Goal: Task Accomplishment & Management: Complete application form

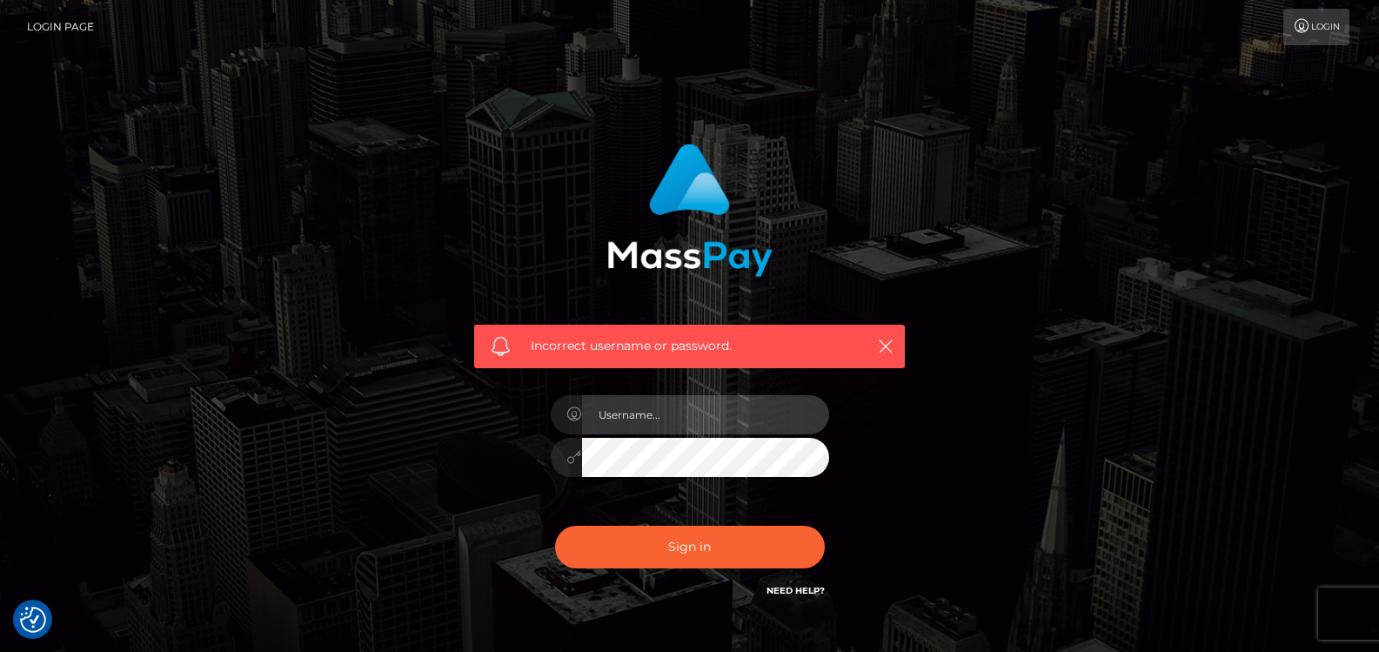
click at [715, 425] on input "text" at bounding box center [705, 414] width 247 height 39
type input "[EMAIL_ADDRESS][DOMAIN_NAME]"
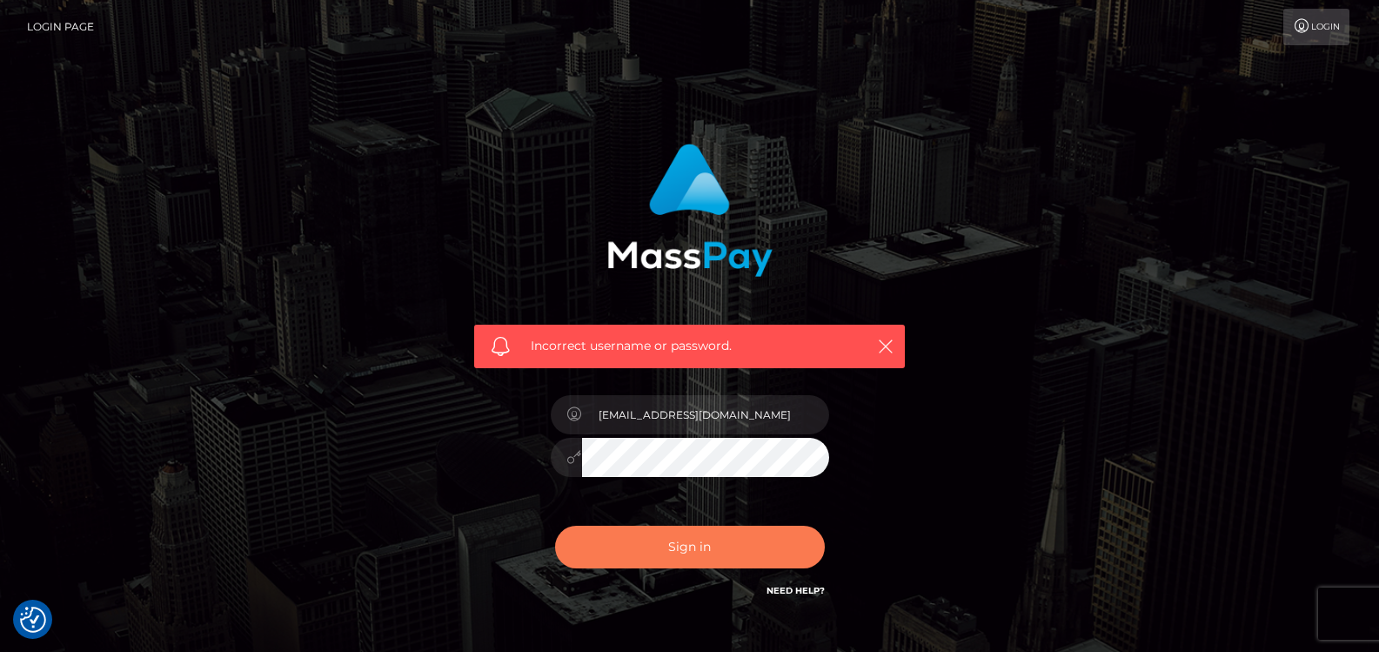
click at [659, 547] on button "Sign in" at bounding box center [690, 547] width 270 height 43
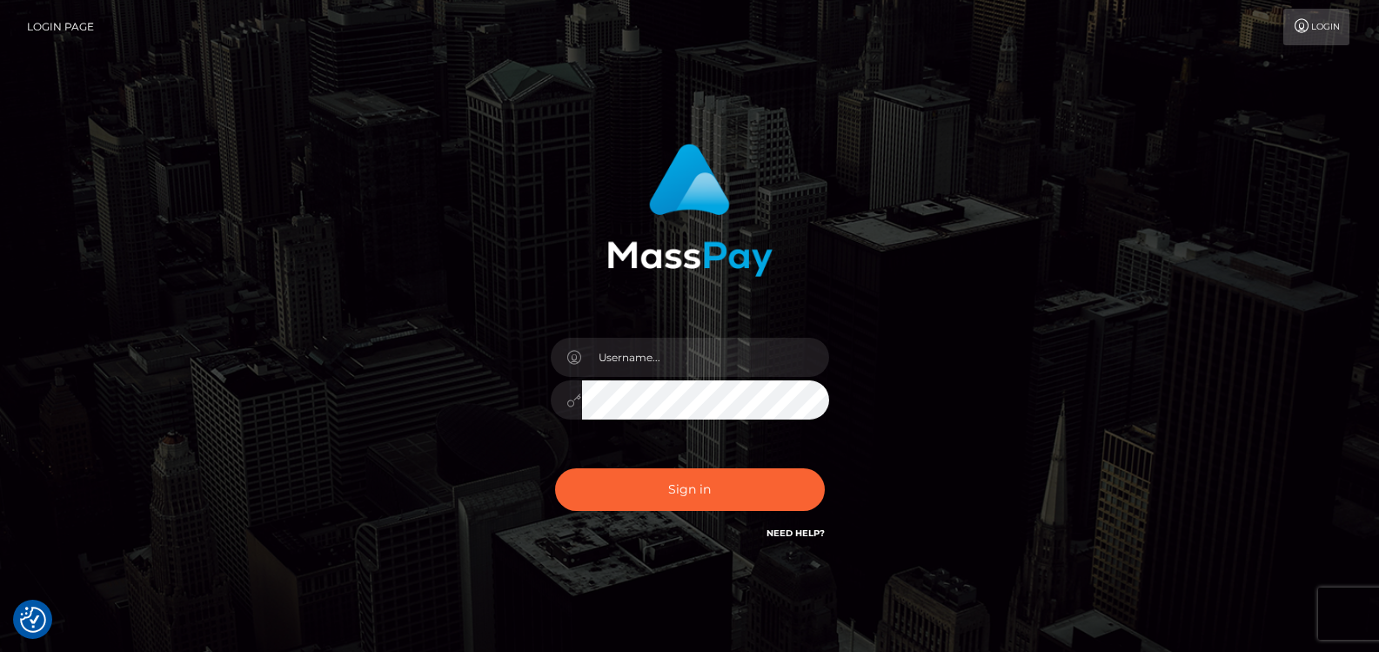
checkbox input "true"
click at [705, 359] on input "text" at bounding box center [705, 357] width 247 height 39
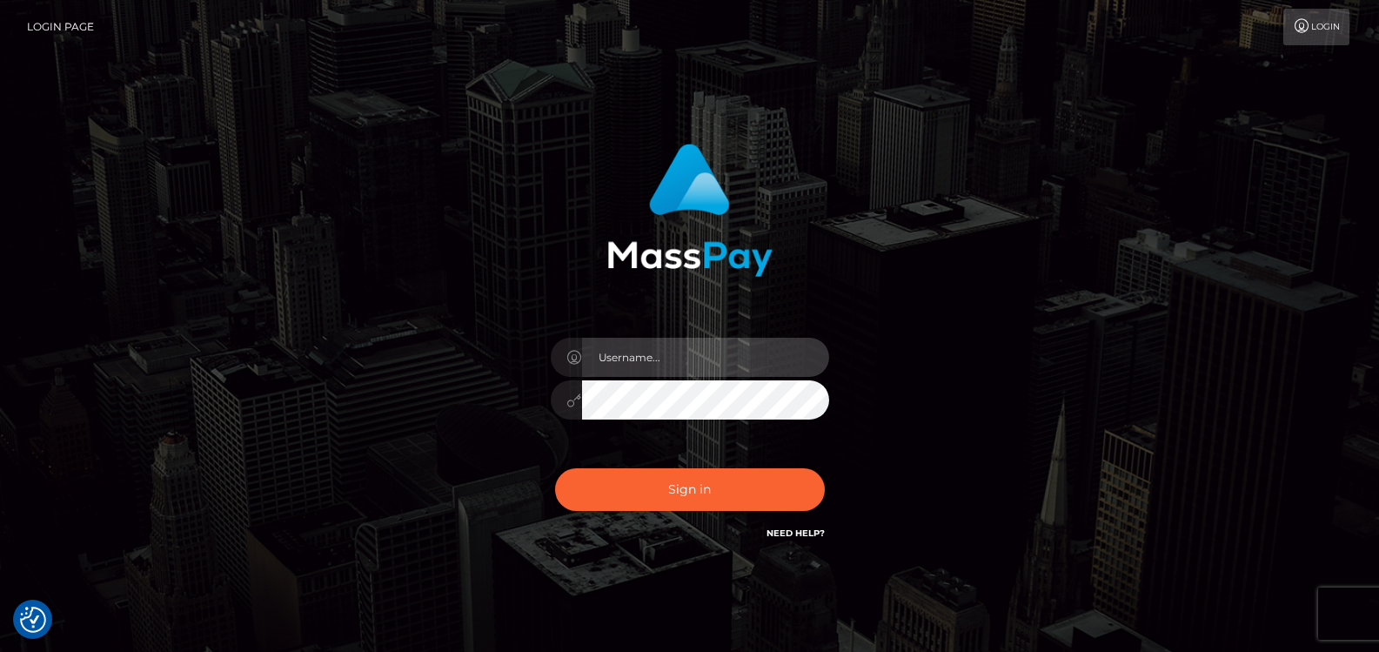
type input "[EMAIL_ADDRESS][DOMAIN_NAME]"
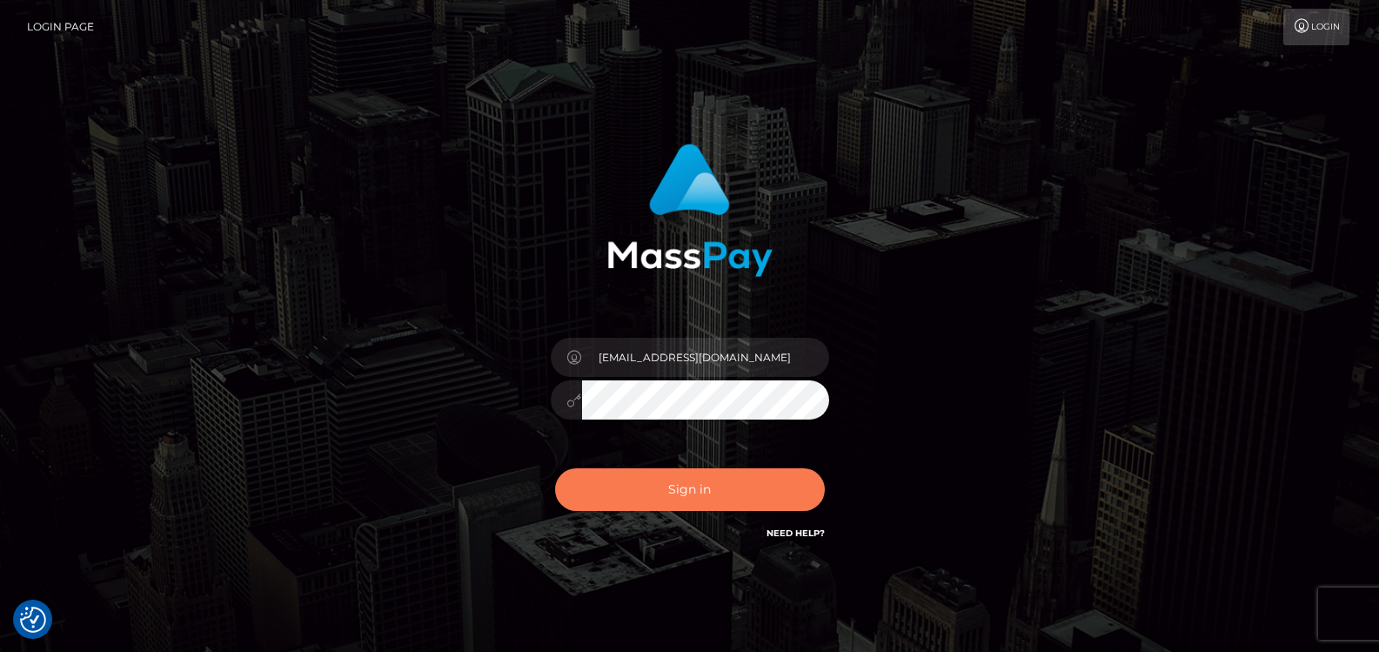
click at [681, 497] on button "Sign in" at bounding box center [690, 489] width 270 height 43
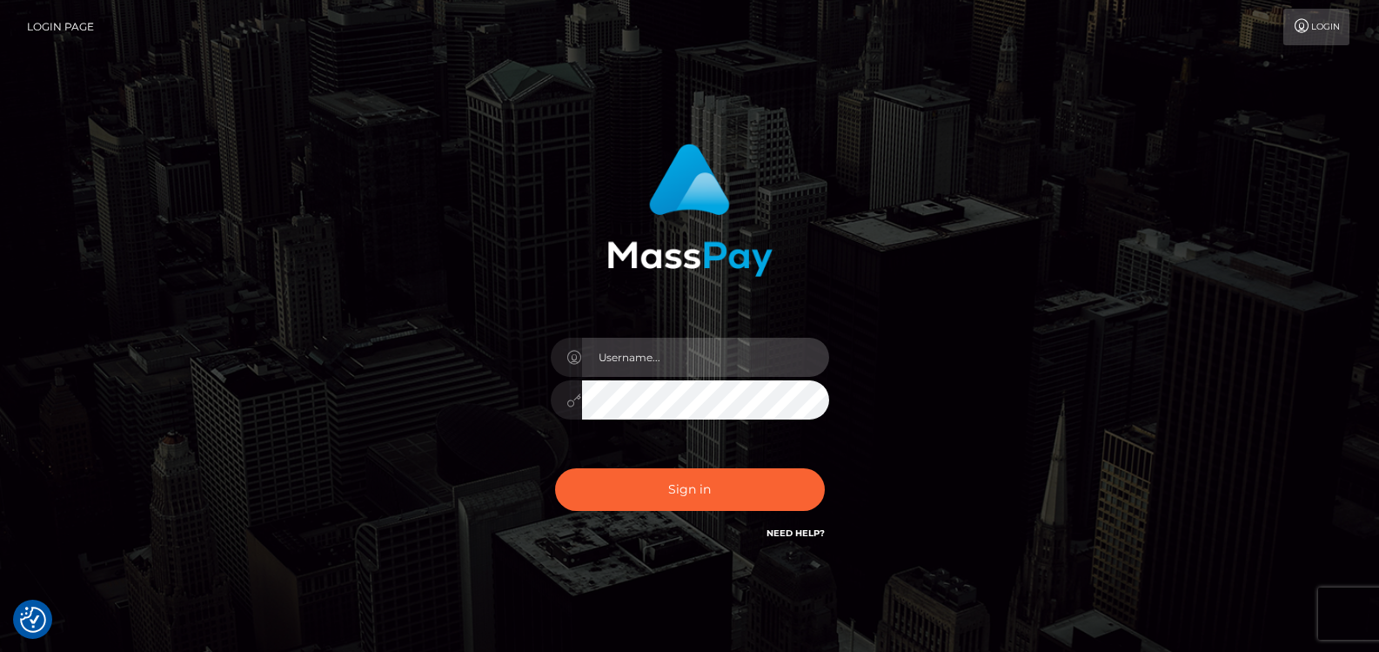
click at [682, 360] on input "text" at bounding box center [705, 357] width 247 height 39
type input "[EMAIL_ADDRESS][DOMAIN_NAME]"
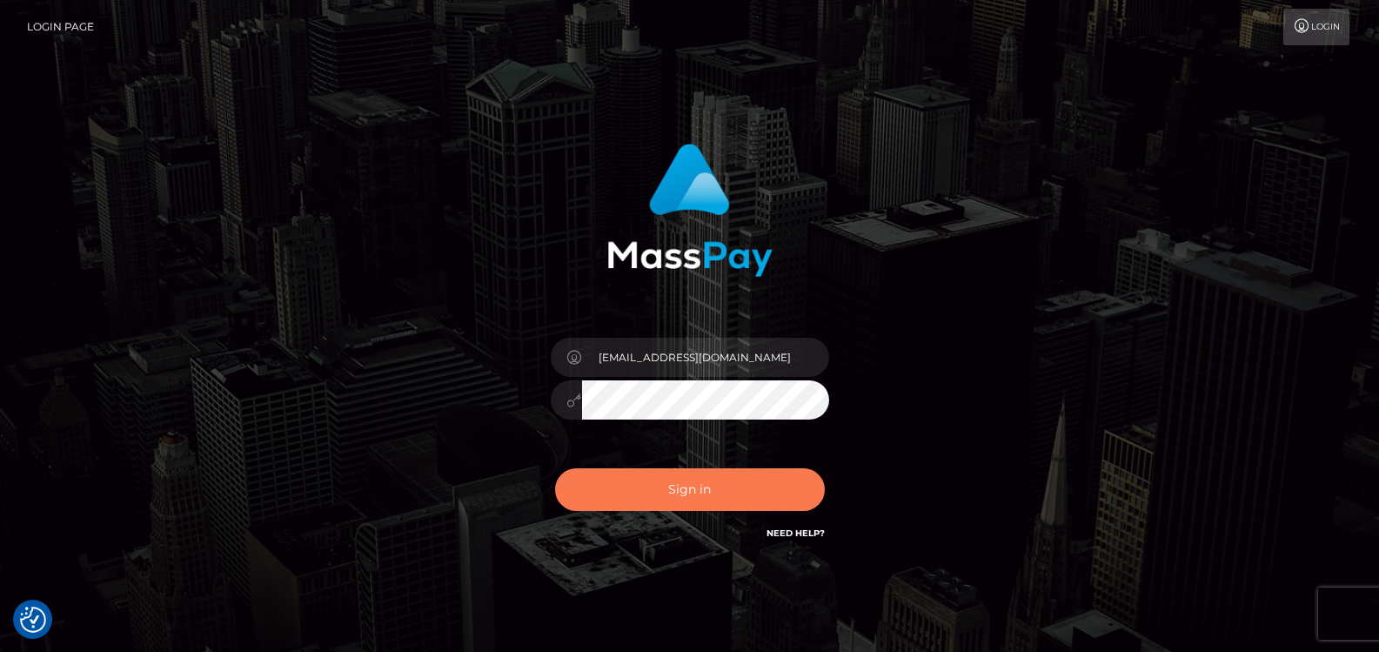
click at [726, 486] on button "Sign in" at bounding box center [690, 489] width 270 height 43
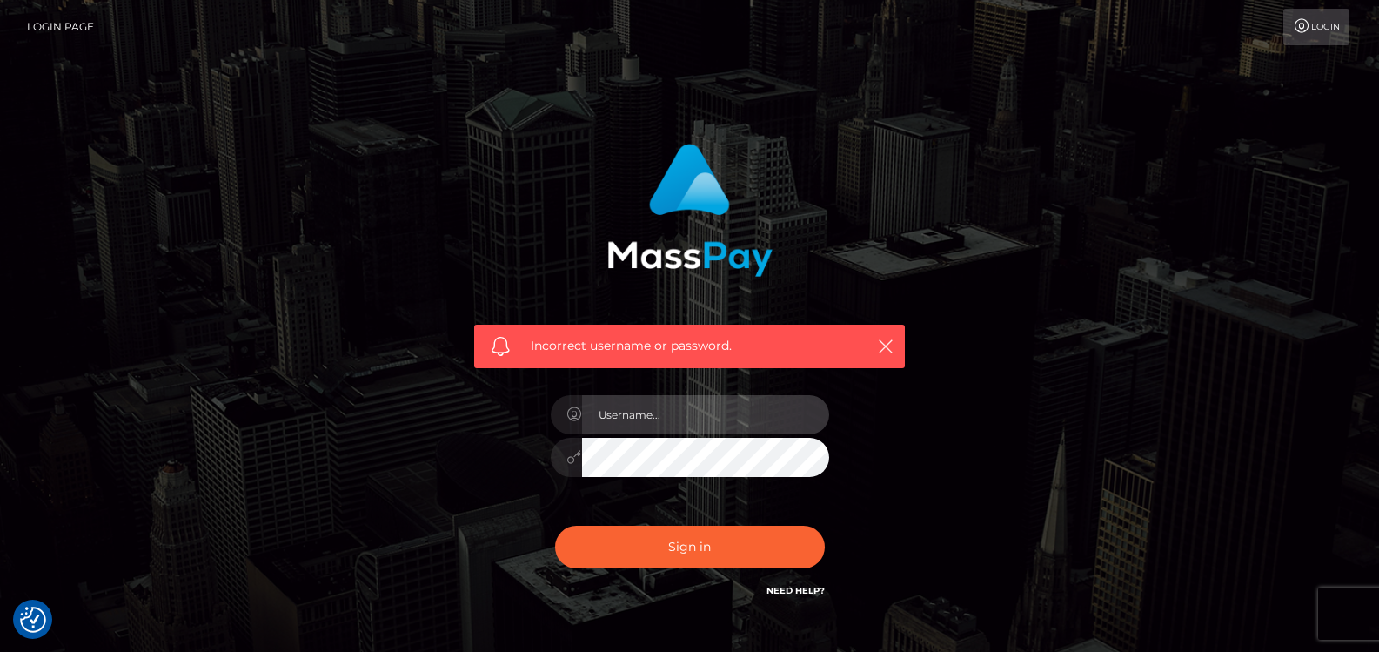
click at [675, 416] on input "text" at bounding box center [705, 414] width 247 height 39
type input "peerkaehler1@gmail.com"
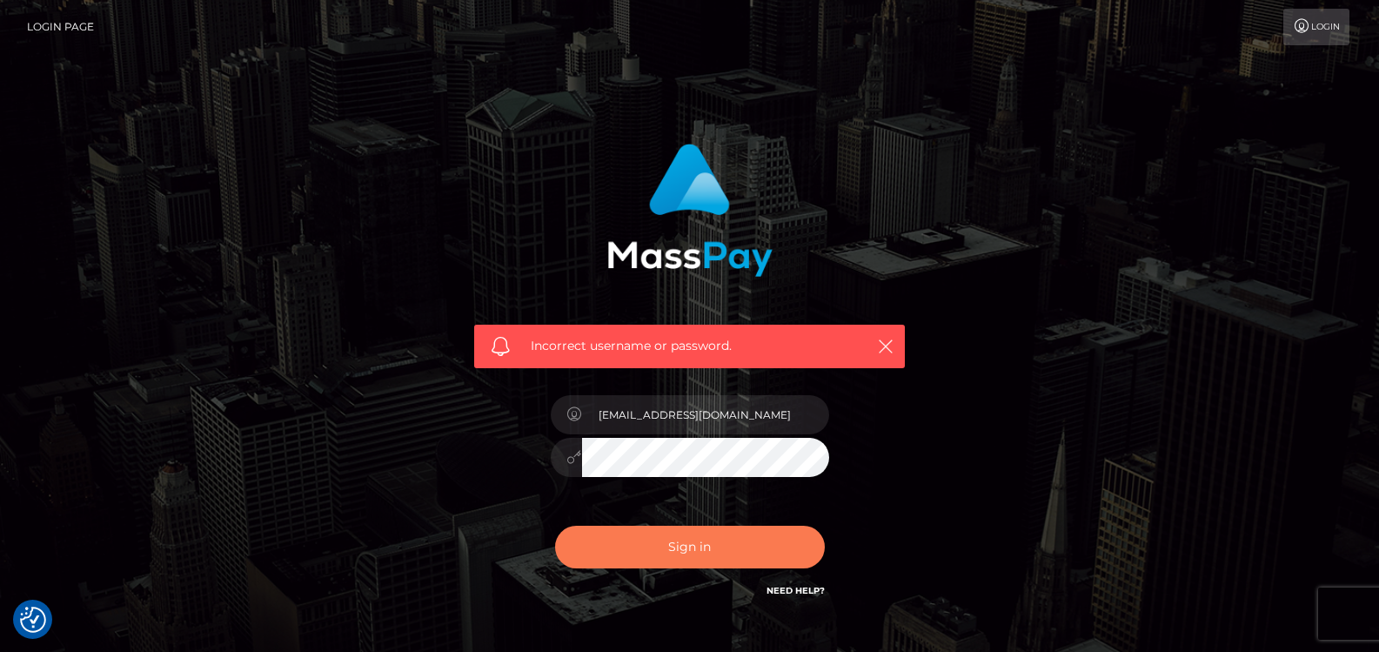
click at [708, 543] on button "Sign in" at bounding box center [690, 547] width 270 height 43
checkbox input "true"
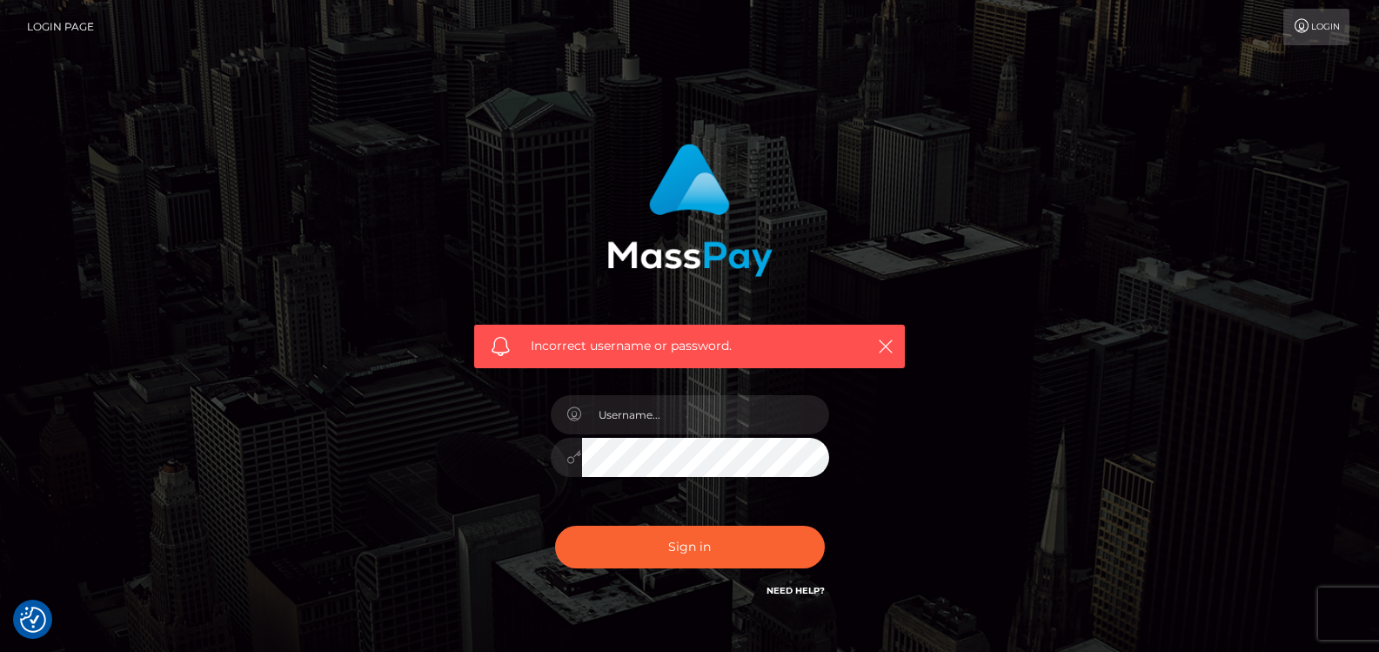
click at [1327, 23] on link "Login" at bounding box center [1317, 27] width 66 height 37
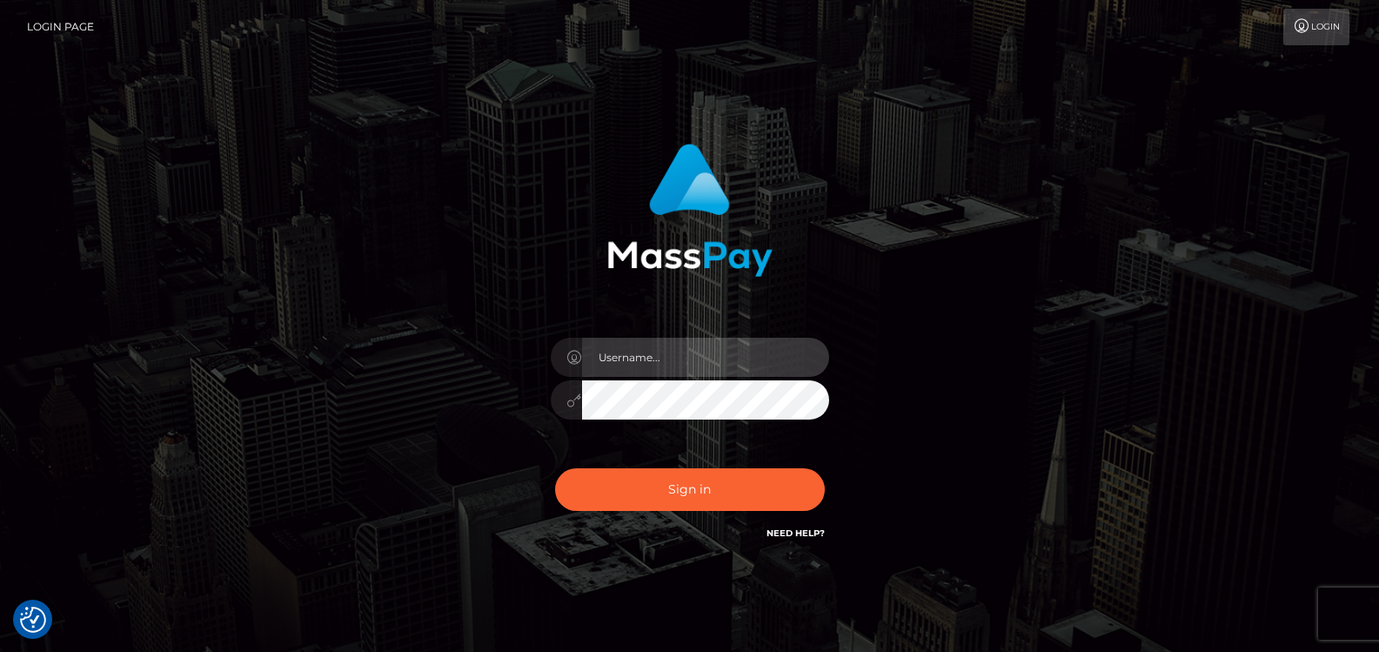
click at [739, 371] on input "text" at bounding box center [705, 357] width 247 height 39
type input "[EMAIL_ADDRESS][DOMAIN_NAME]"
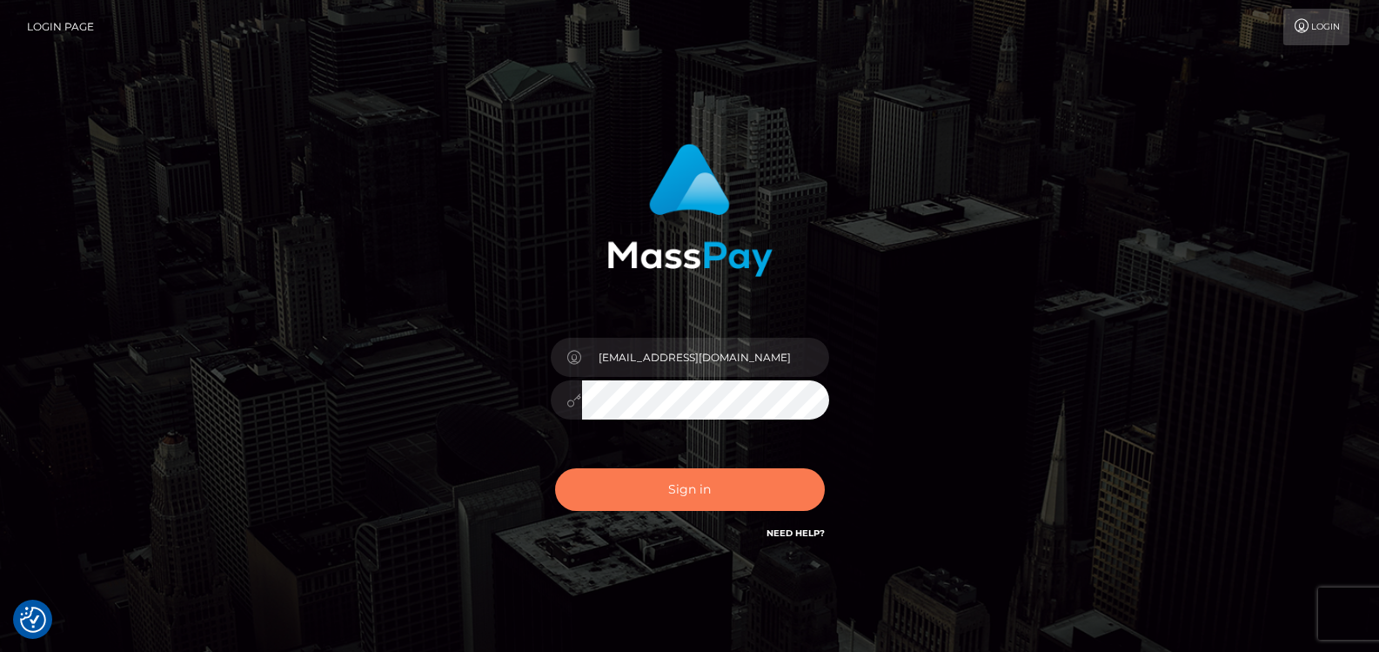
click at [682, 480] on button "Sign in" at bounding box center [690, 489] width 270 height 43
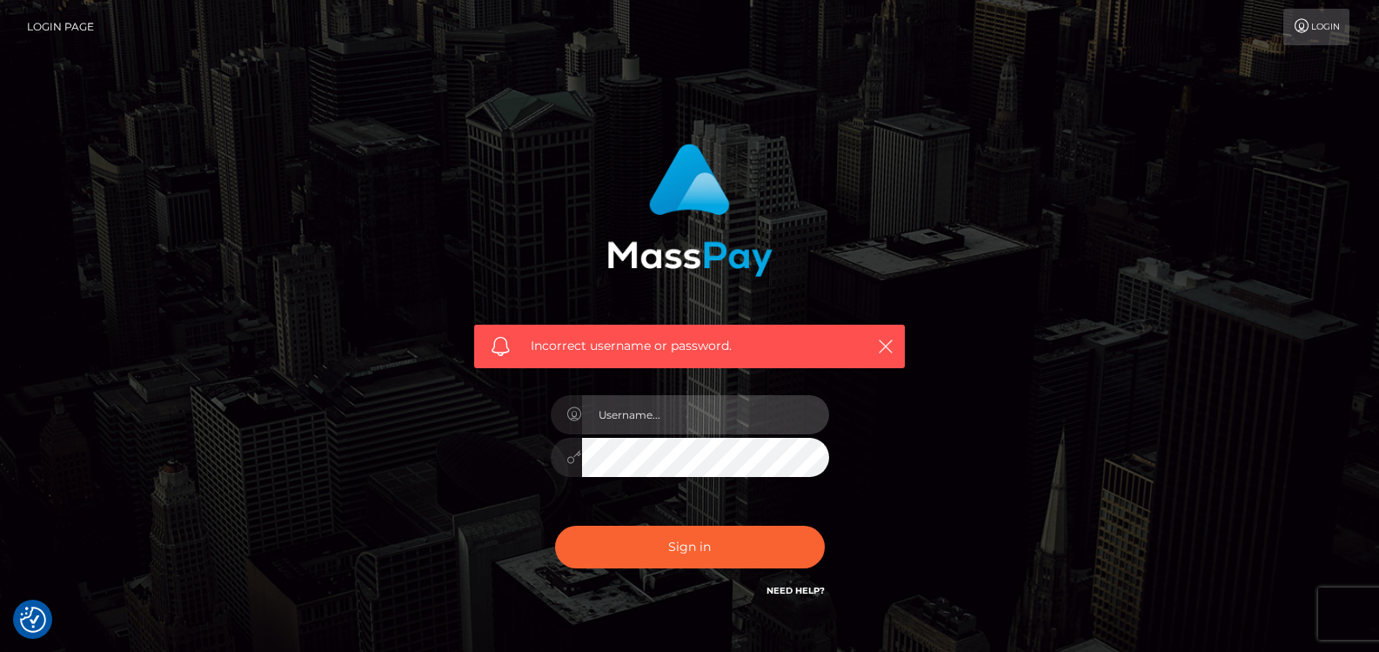
click at [699, 403] on input "text" at bounding box center [705, 414] width 247 height 39
type input "peerkaehler1@gmail.com"
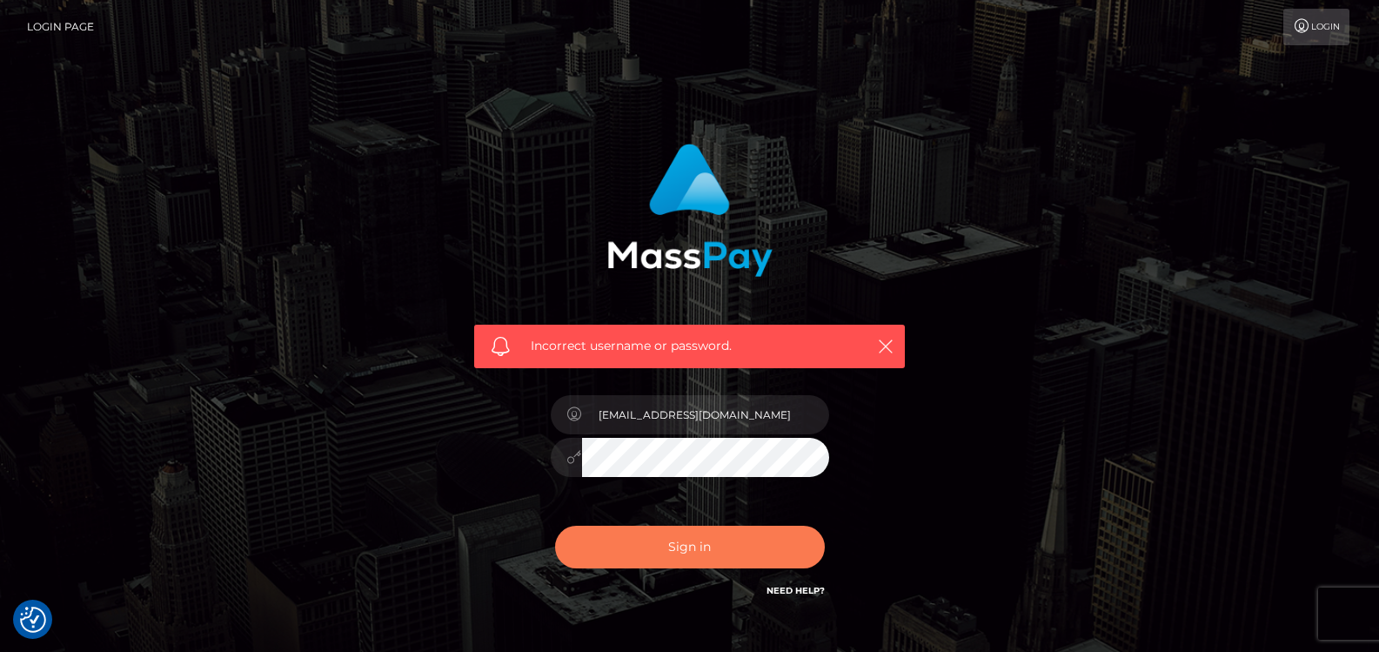
click at [706, 548] on button "Sign in" at bounding box center [690, 547] width 270 height 43
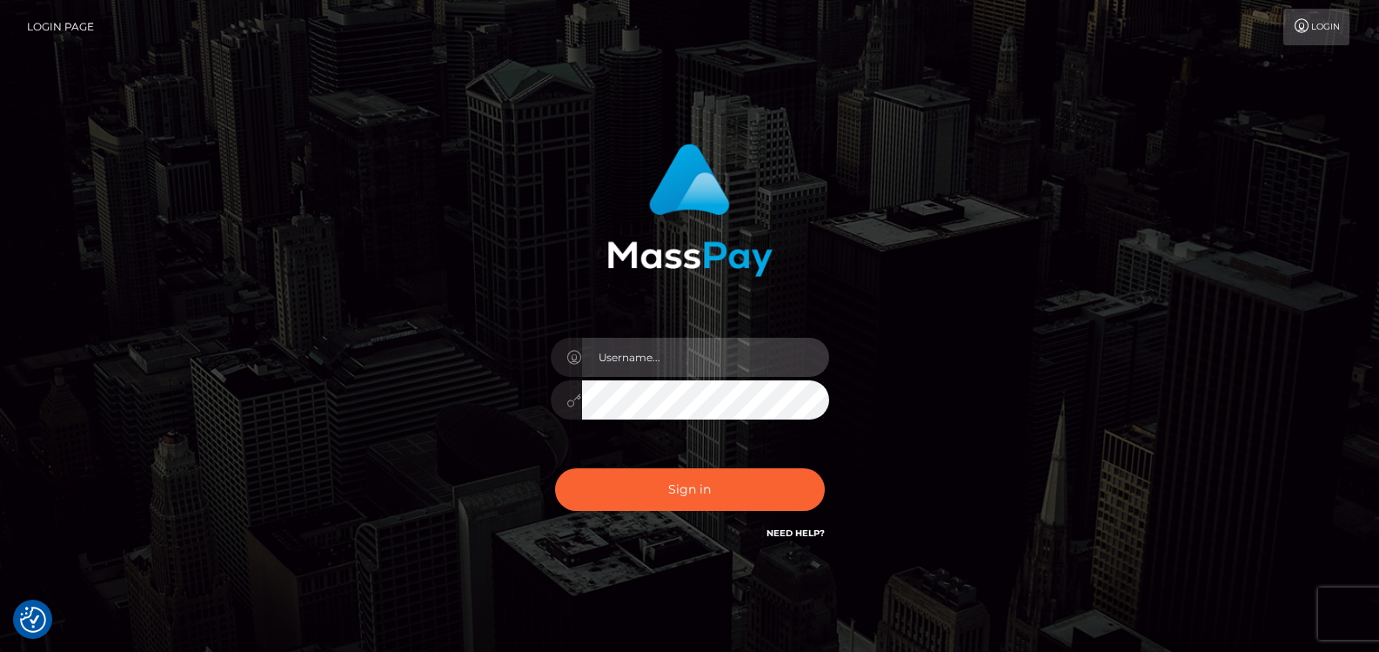
click at [761, 364] on input "text" at bounding box center [705, 357] width 247 height 39
type input "[EMAIL_ADDRESS][DOMAIN_NAME]"
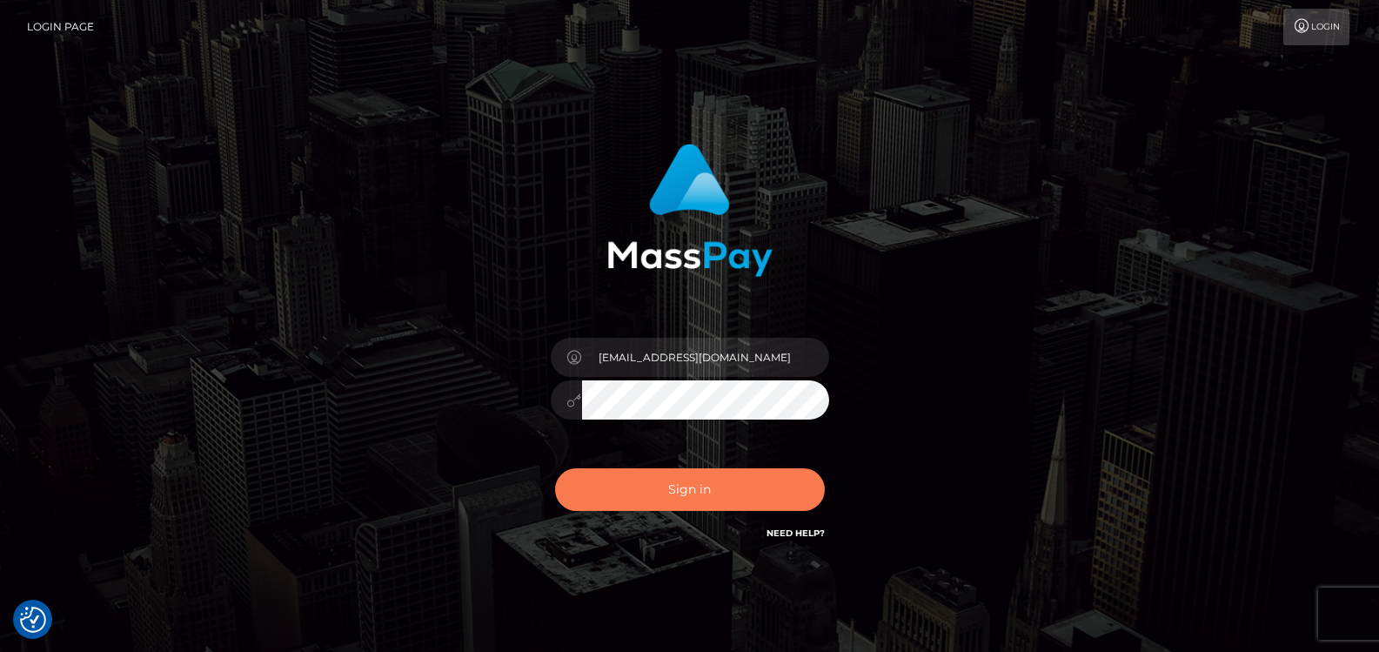
click at [706, 490] on button "Sign in" at bounding box center [690, 489] width 270 height 43
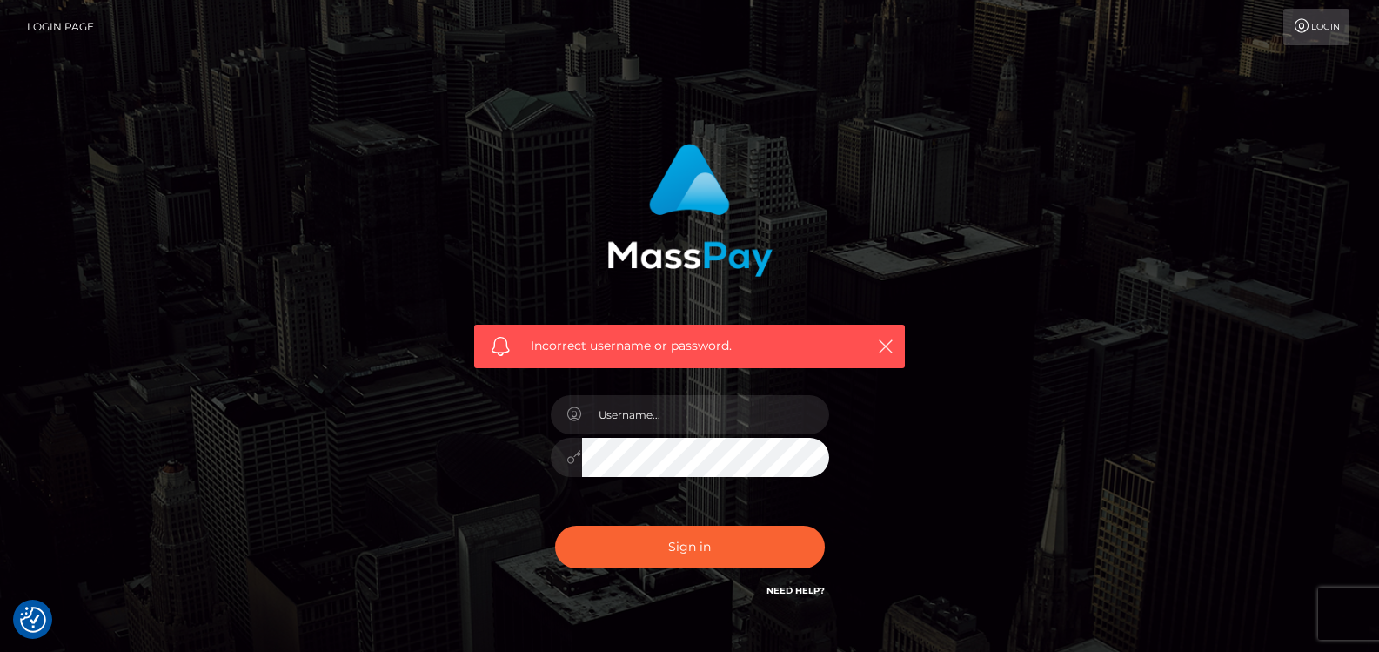
click at [309, 205] on div "Incorrect username or password." at bounding box center [690, 381] width 992 height 500
click at [693, 418] on input "text" at bounding box center [705, 414] width 247 height 39
type input "[EMAIL_ADDRESS][DOMAIN_NAME]"
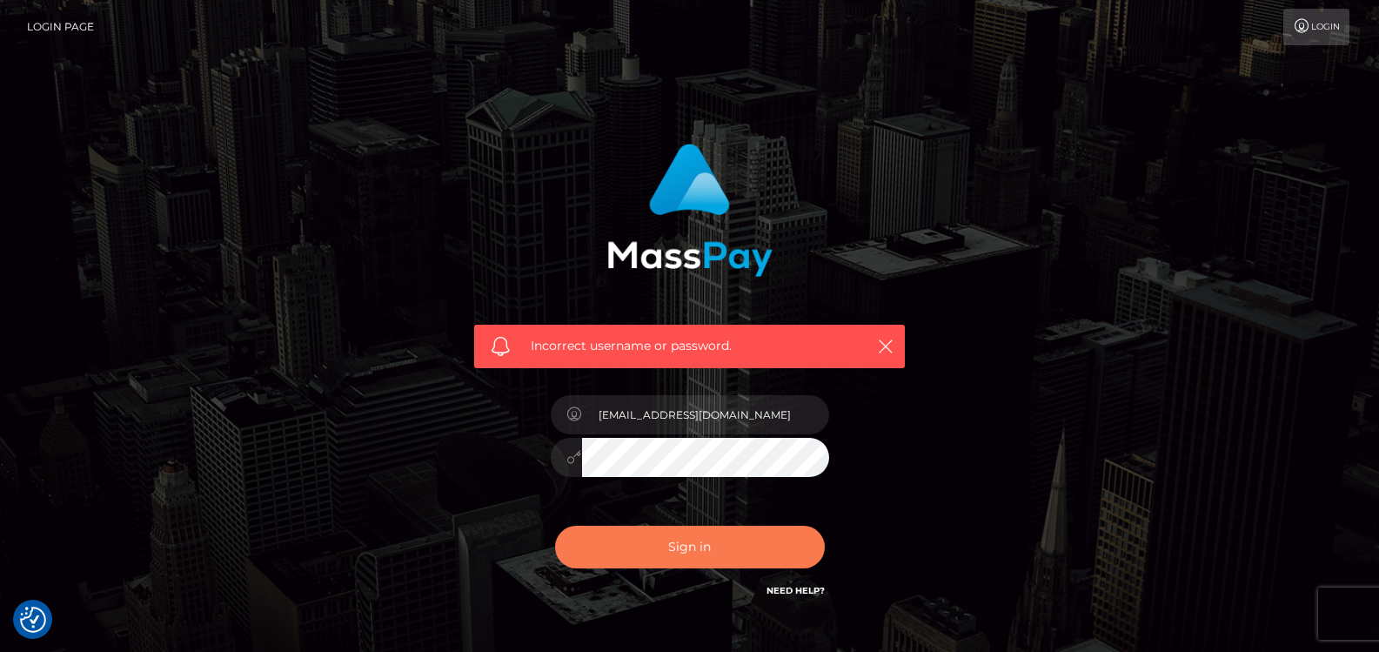
click at [653, 545] on button "Sign in" at bounding box center [690, 547] width 270 height 43
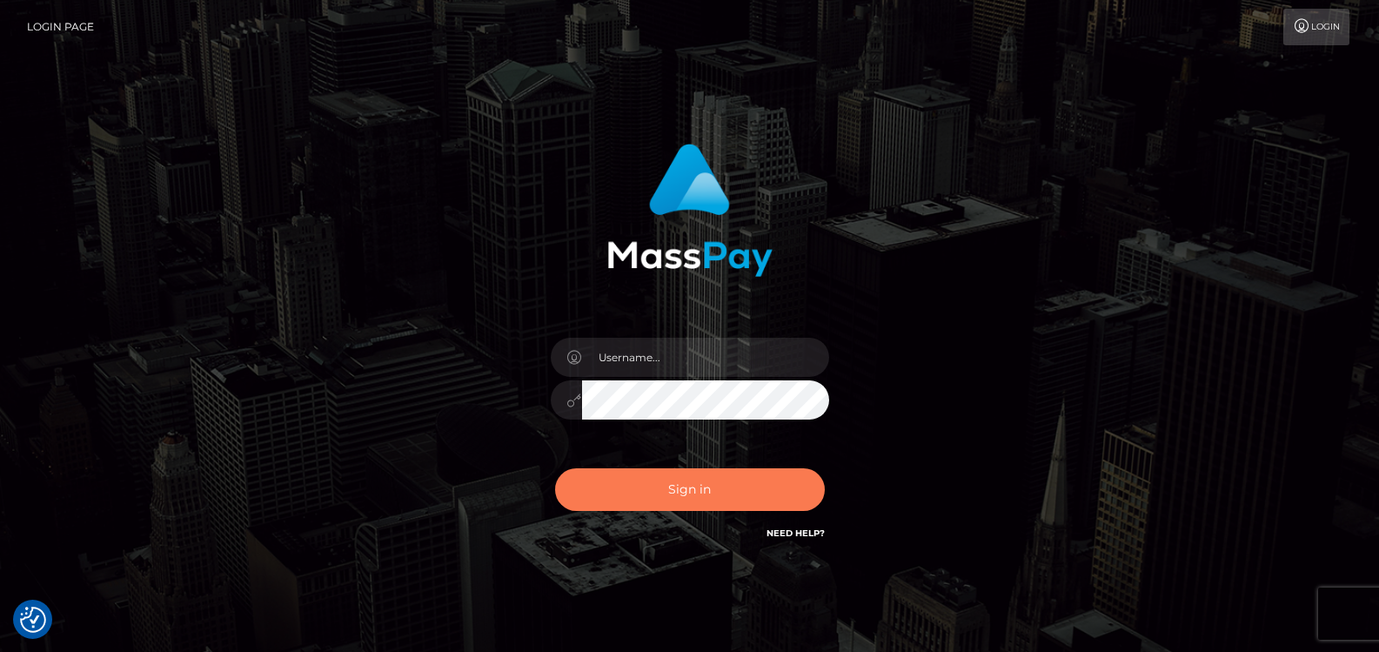
click at [707, 480] on button "Sign in" at bounding box center [690, 489] width 270 height 43
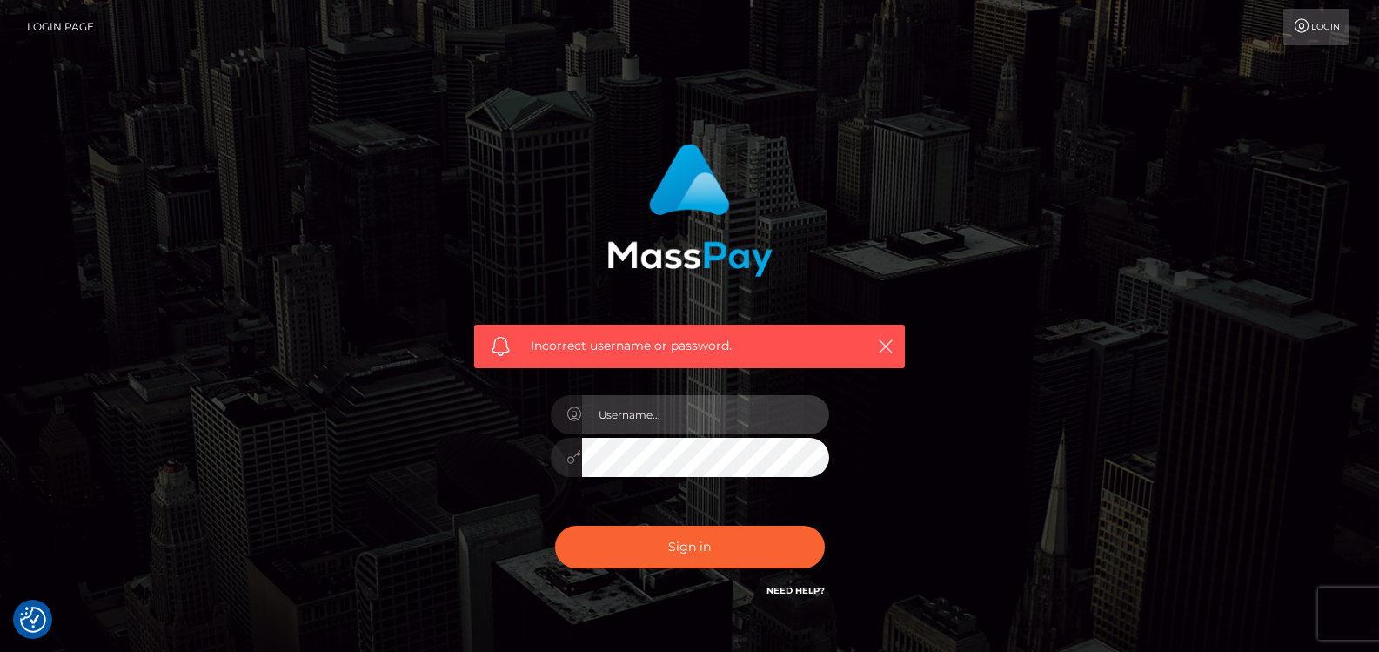
click at [684, 422] on input "text" at bounding box center [705, 414] width 247 height 39
checkbox input "true"
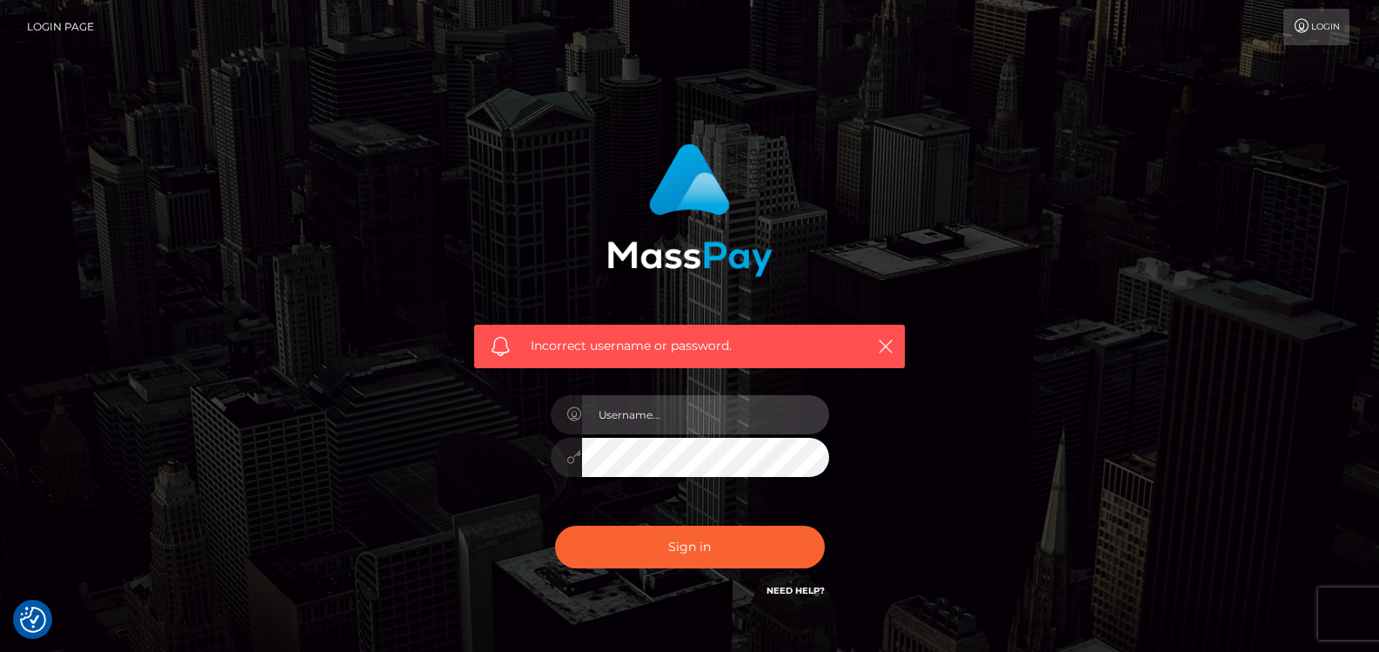
click at [688, 411] on input "text" at bounding box center [705, 414] width 247 height 39
type input "[EMAIL_ADDRESS][DOMAIN_NAME]"
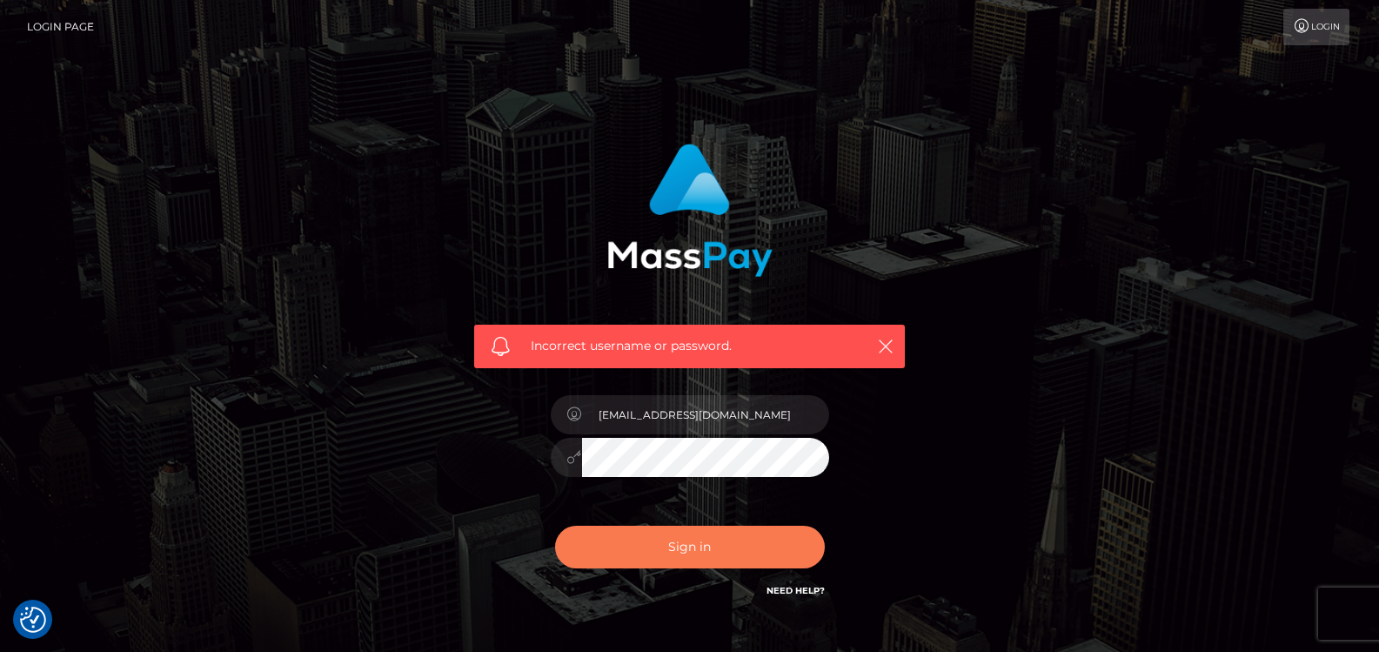
click at [691, 551] on button "Sign in" at bounding box center [690, 547] width 270 height 43
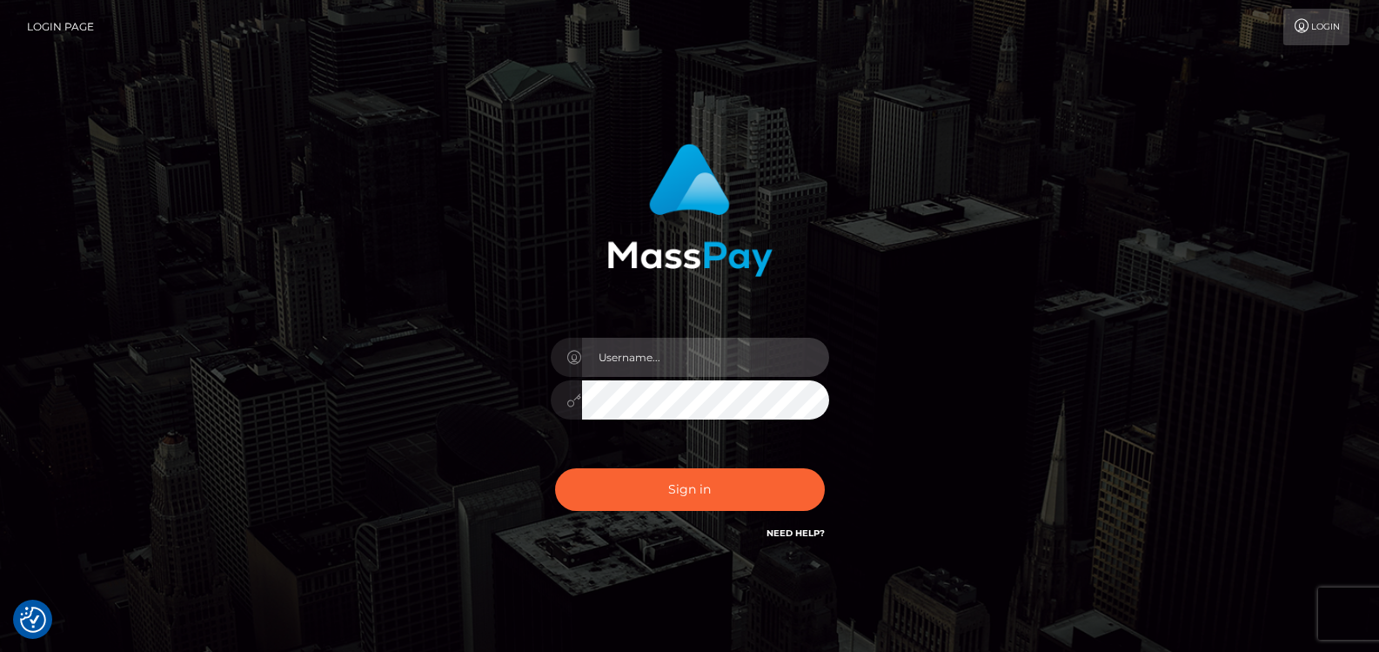
click at [699, 366] on input "text" at bounding box center [705, 357] width 247 height 39
type input "peerkaehler1@gmail.com"
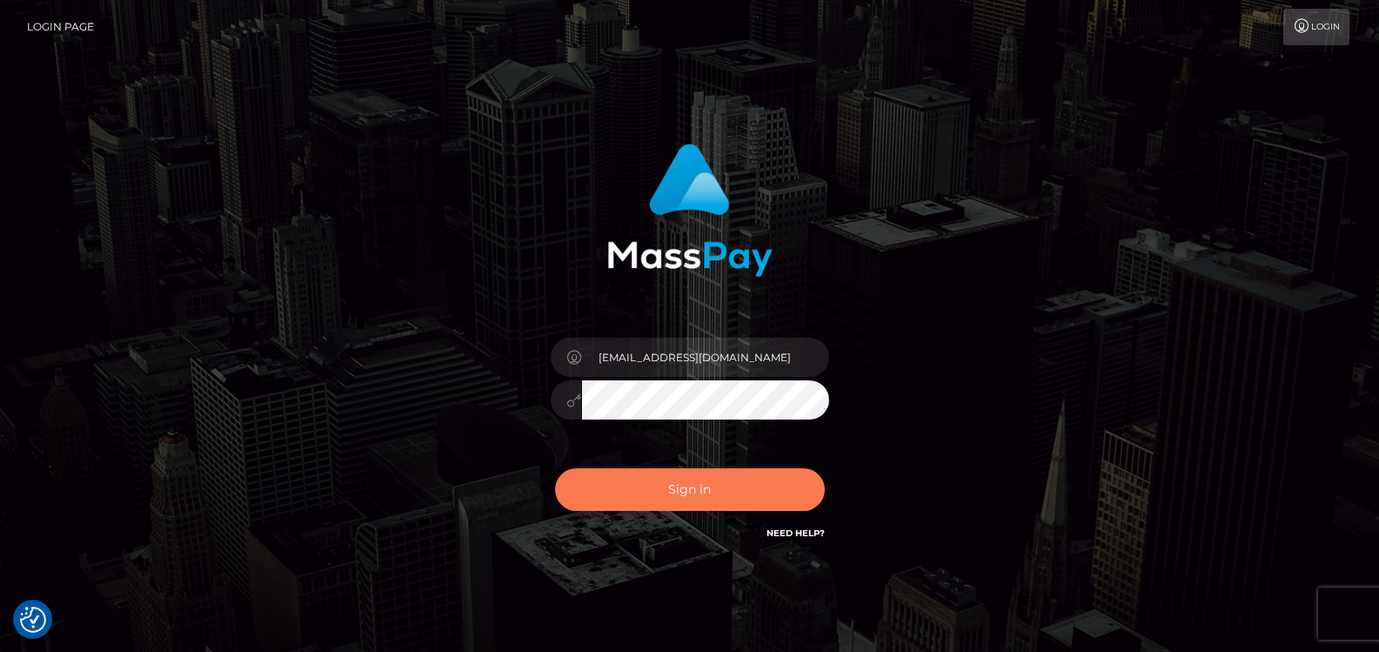
click at [702, 487] on button "Sign in" at bounding box center [690, 489] width 270 height 43
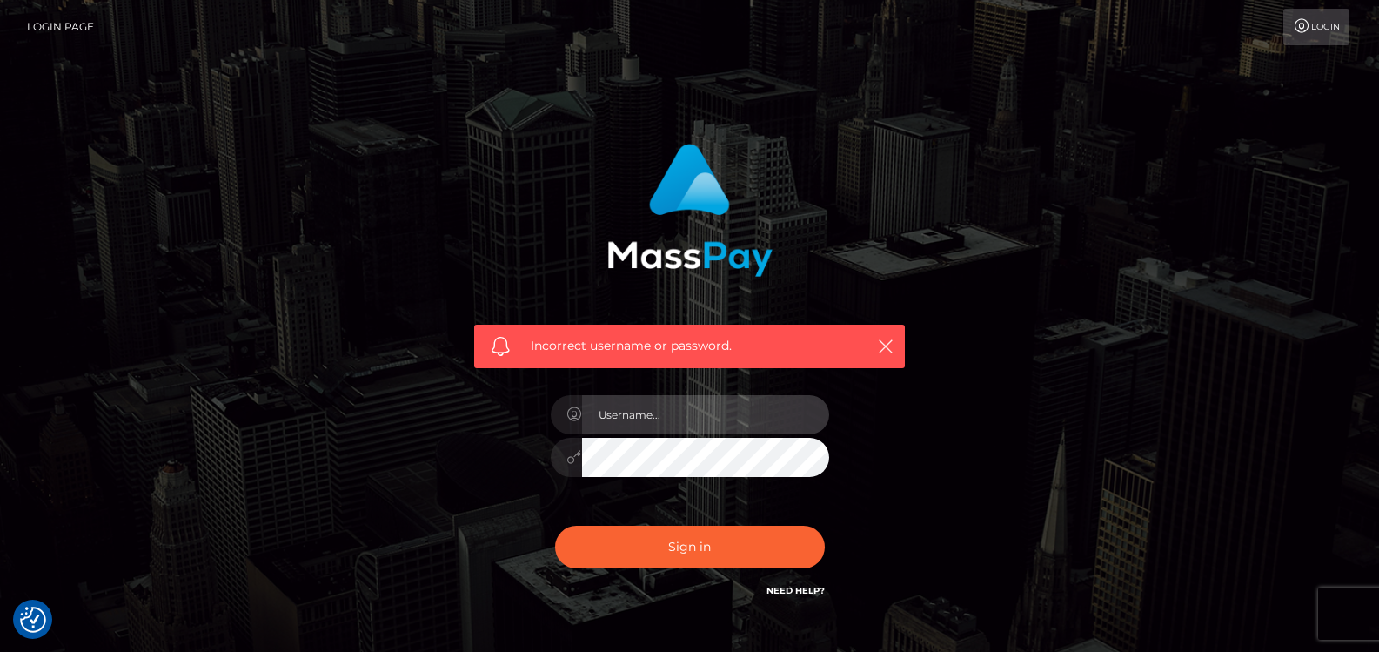
click at [685, 407] on input "text" at bounding box center [705, 414] width 247 height 39
type input "peerkaehler1@gmail.com"
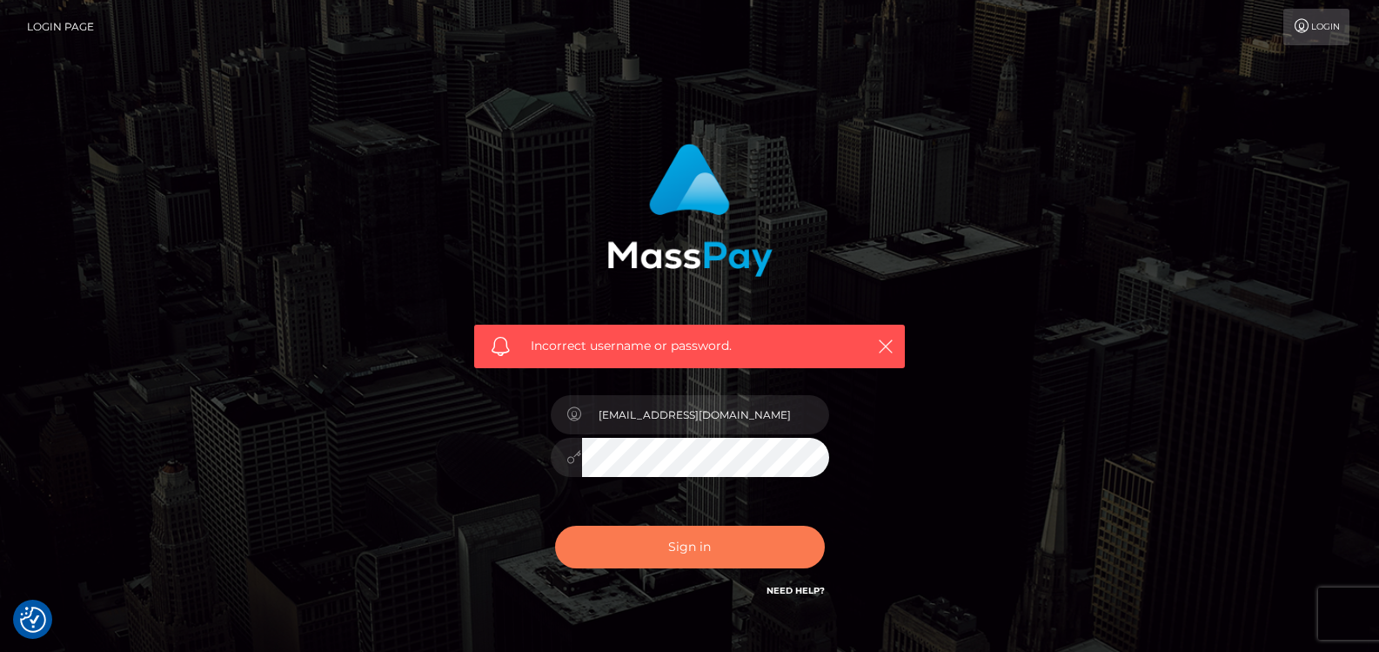
click at [706, 547] on button "Sign in" at bounding box center [690, 547] width 270 height 43
